Goal: Information Seeking & Learning: Understand process/instructions

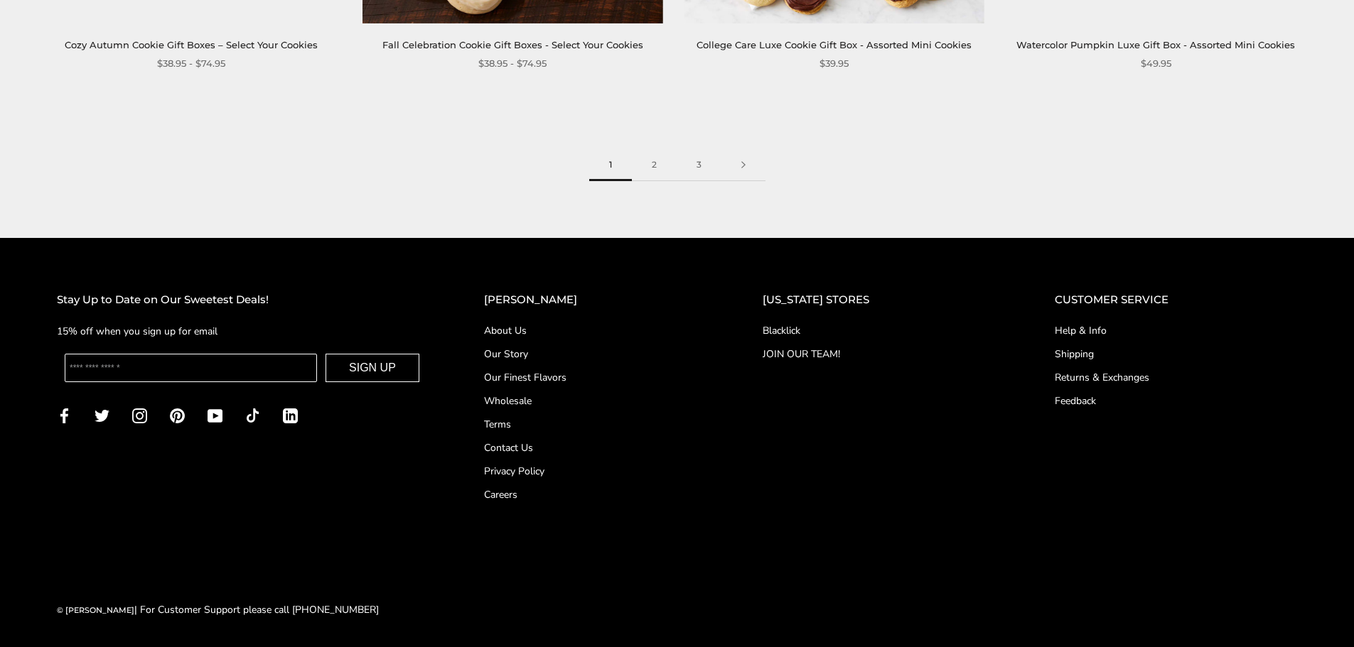
scroll to position [2522, 0]
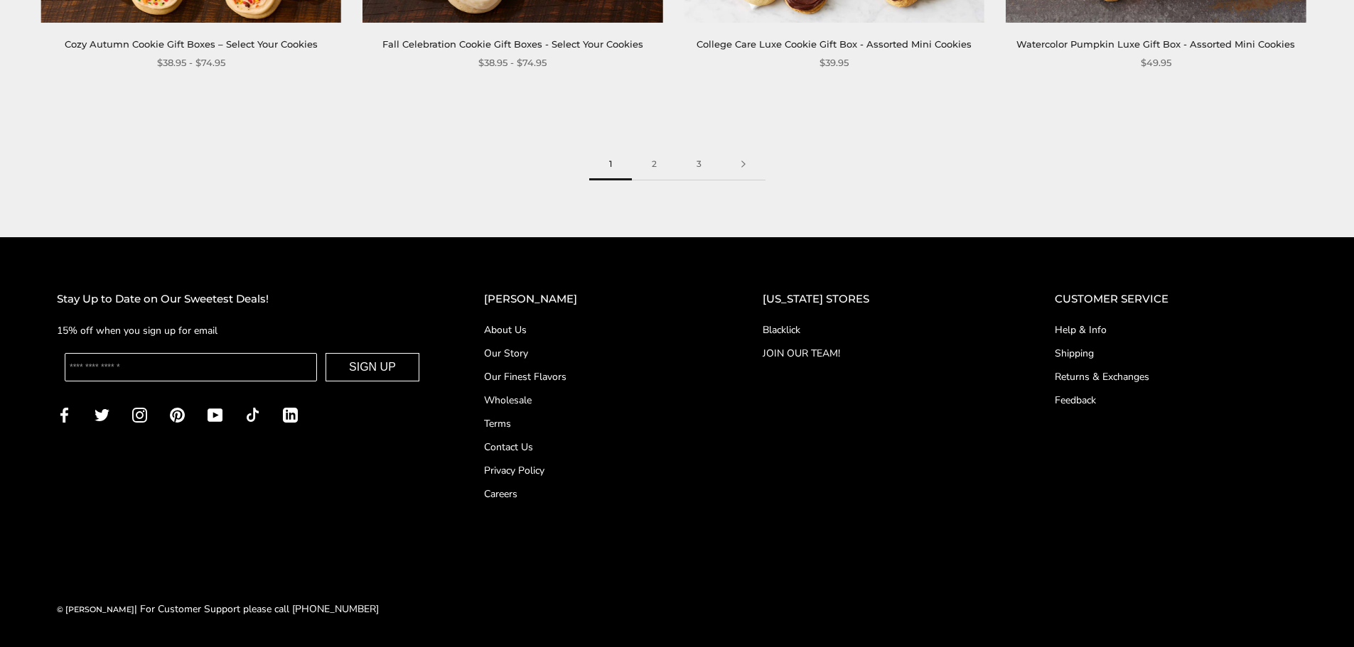
click at [1076, 351] on link "Shipping" at bounding box center [1176, 353] width 242 height 15
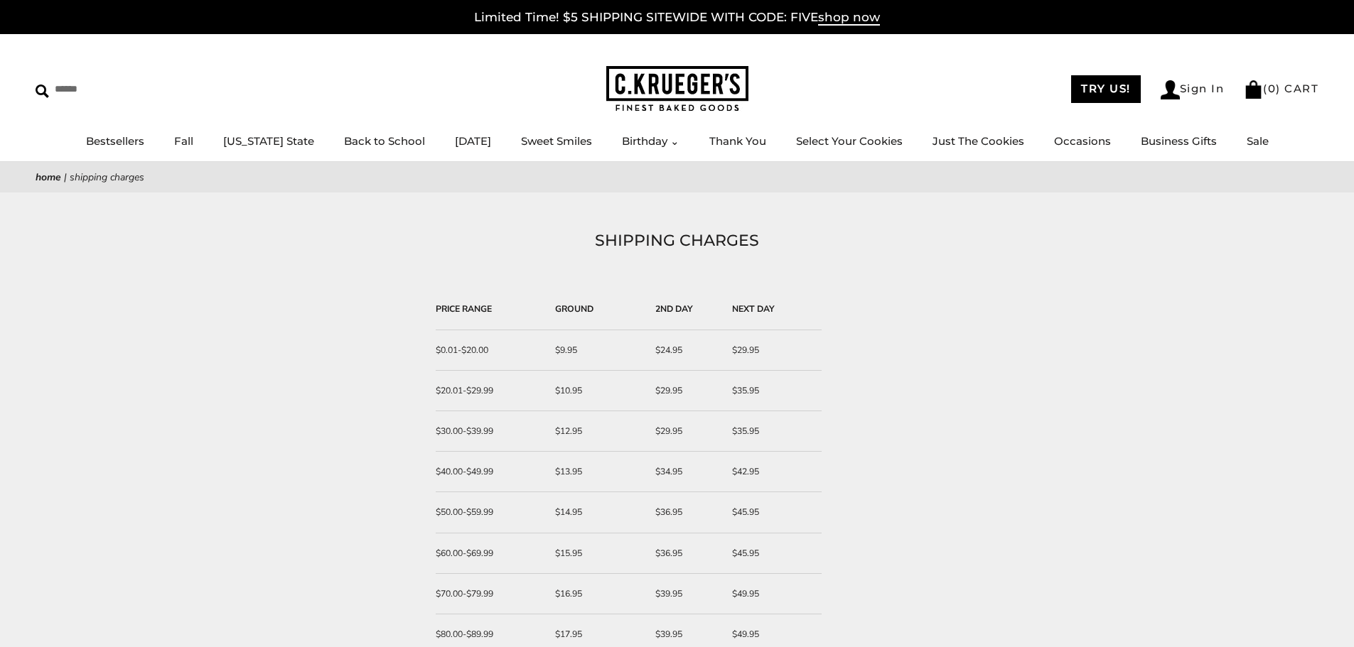
click at [1110, 249] on h1 "SHIPPING CHARGES" at bounding box center [677, 241] width 1240 height 26
click at [718, 85] on img at bounding box center [677, 89] width 142 height 46
